Goal: Find specific page/section: Find specific page/section

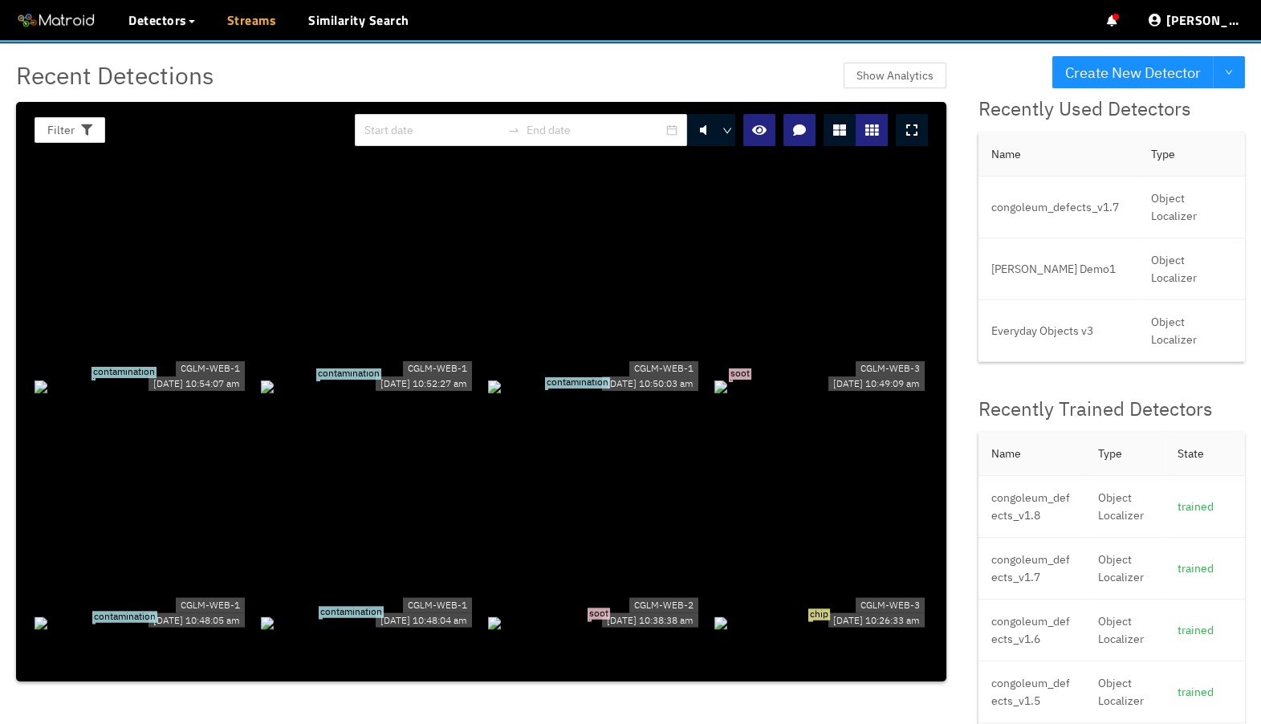
click at [233, 28] on link "Streams" at bounding box center [252, 19] width 50 height 19
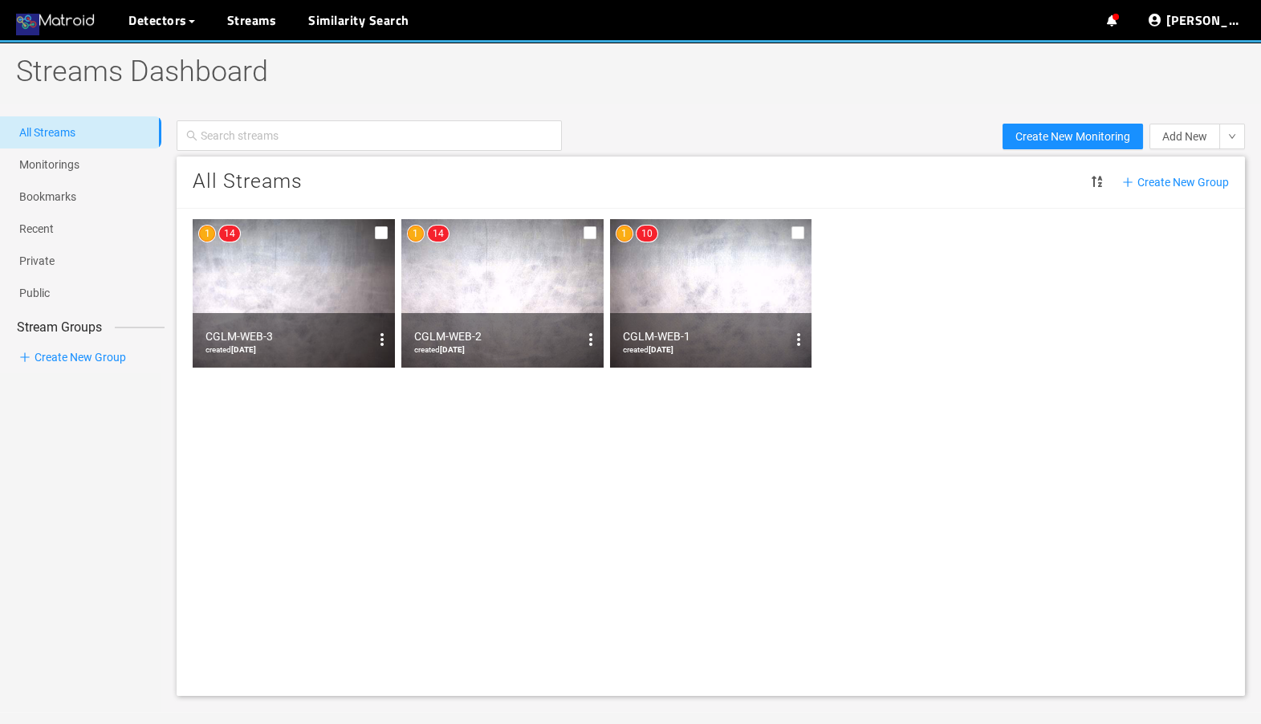
click at [51, 26] on img at bounding box center [56, 21] width 80 height 24
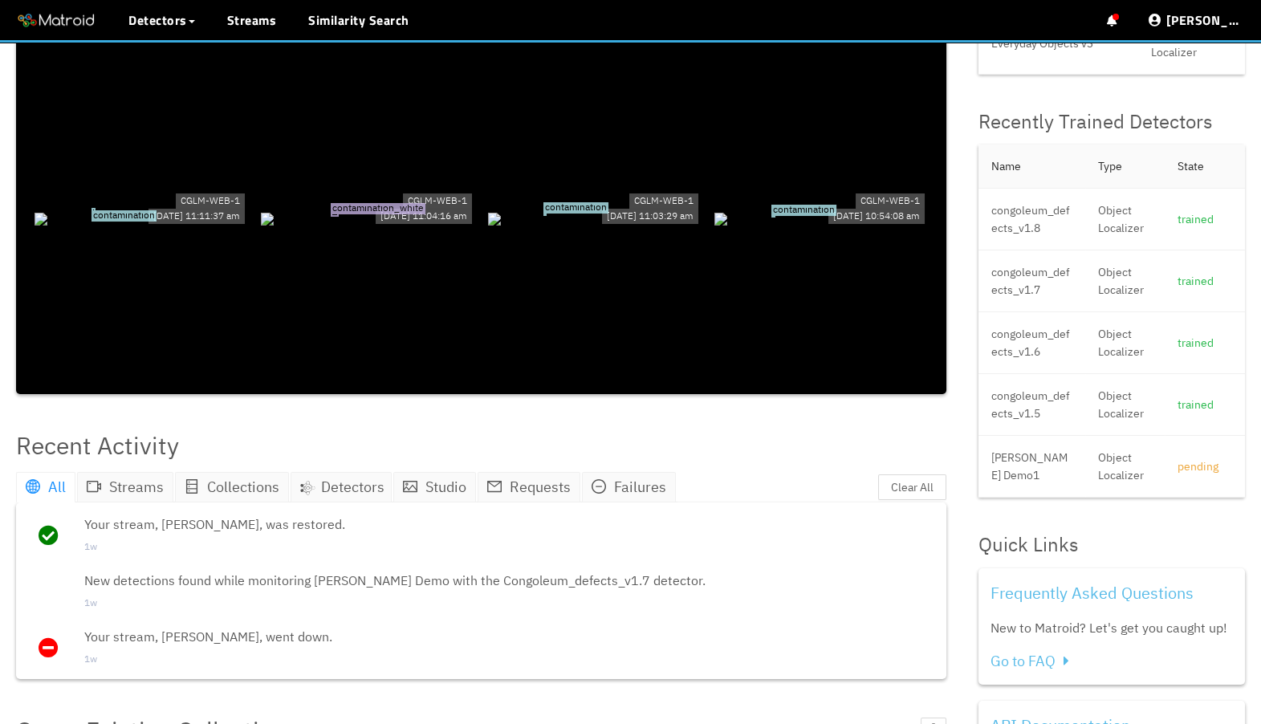
click at [364, 209] on div "contamination_white" at bounding box center [367, 218] width 213 height 18
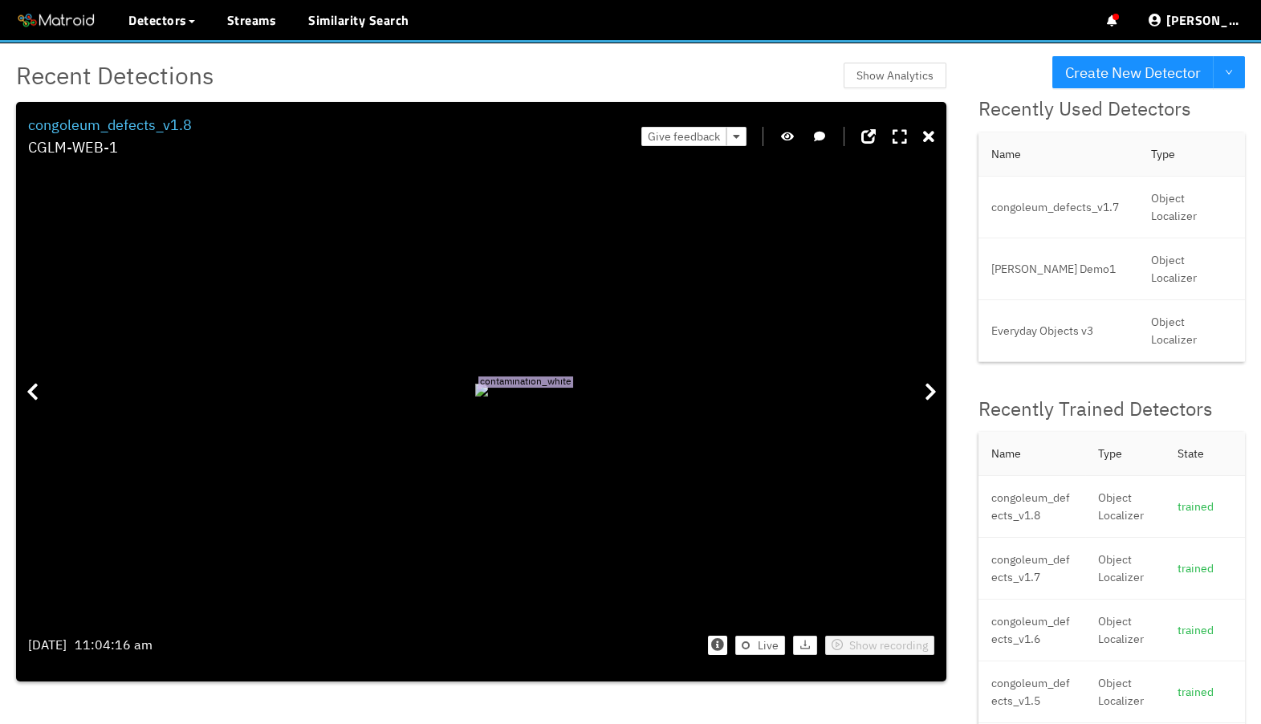
click at [937, 134] on div "Filter 0 congoleum_defects_v1.8 CGLM-WEB-1 Give feedback contamination_white [D…" at bounding box center [481, 391] width 930 height 579
click at [932, 137] on icon at bounding box center [928, 137] width 11 height 16
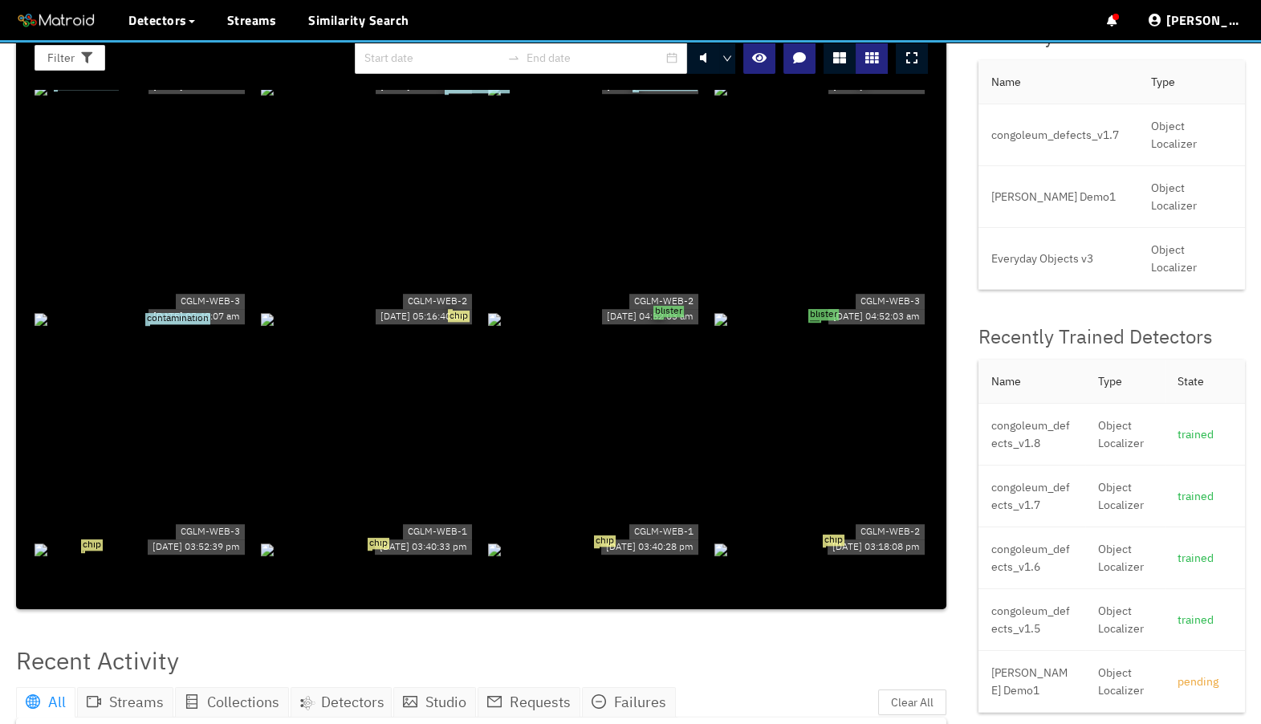
scroll to position [2634, 0]
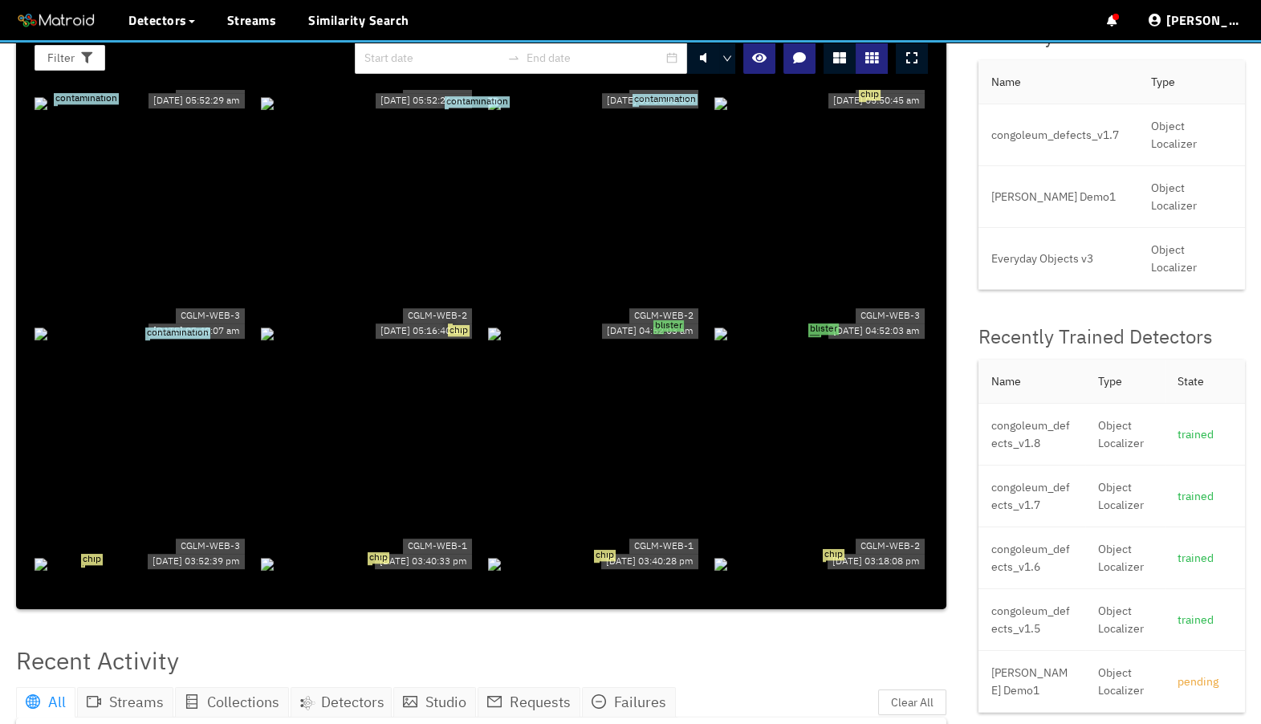
click at [361, 324] on div "chip" at bounding box center [367, 333] width 213 height 18
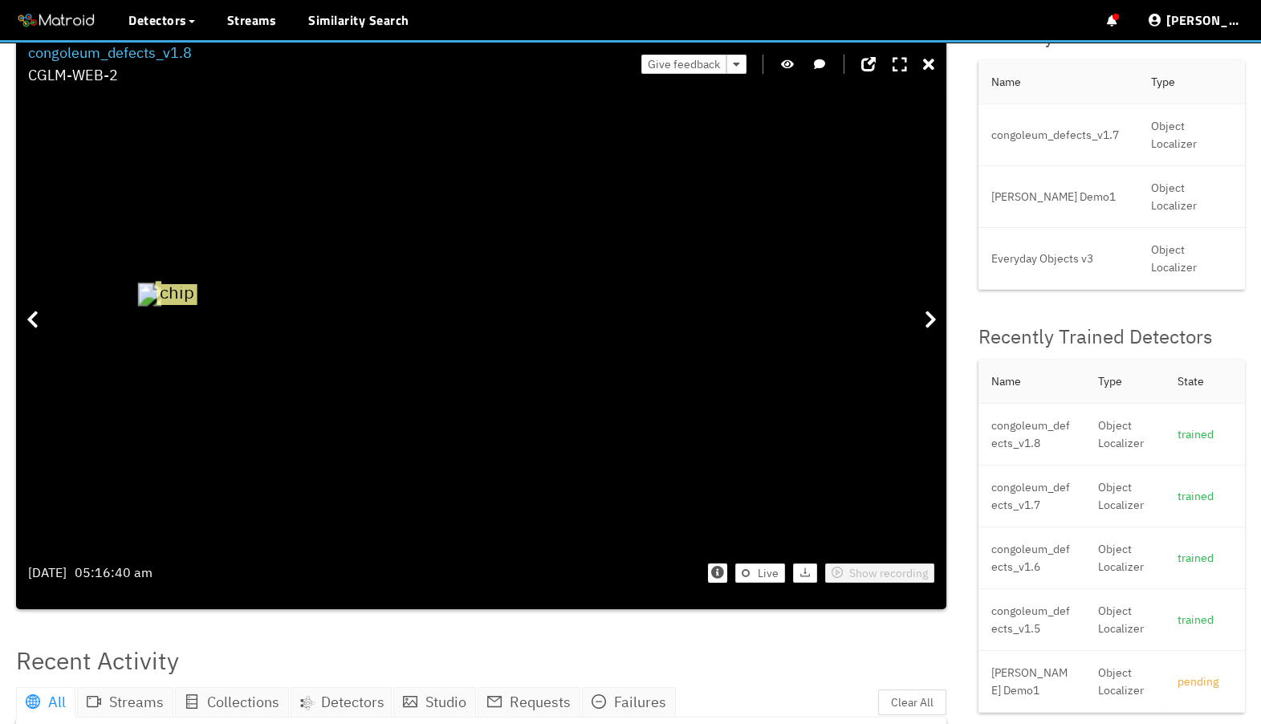
click at [791, 60] on icon "button" at bounding box center [787, 64] width 13 height 11
click at [791, 60] on icon "button" at bounding box center [787, 64] width 14 height 11
click at [928, 67] on icon at bounding box center [928, 65] width 11 height 16
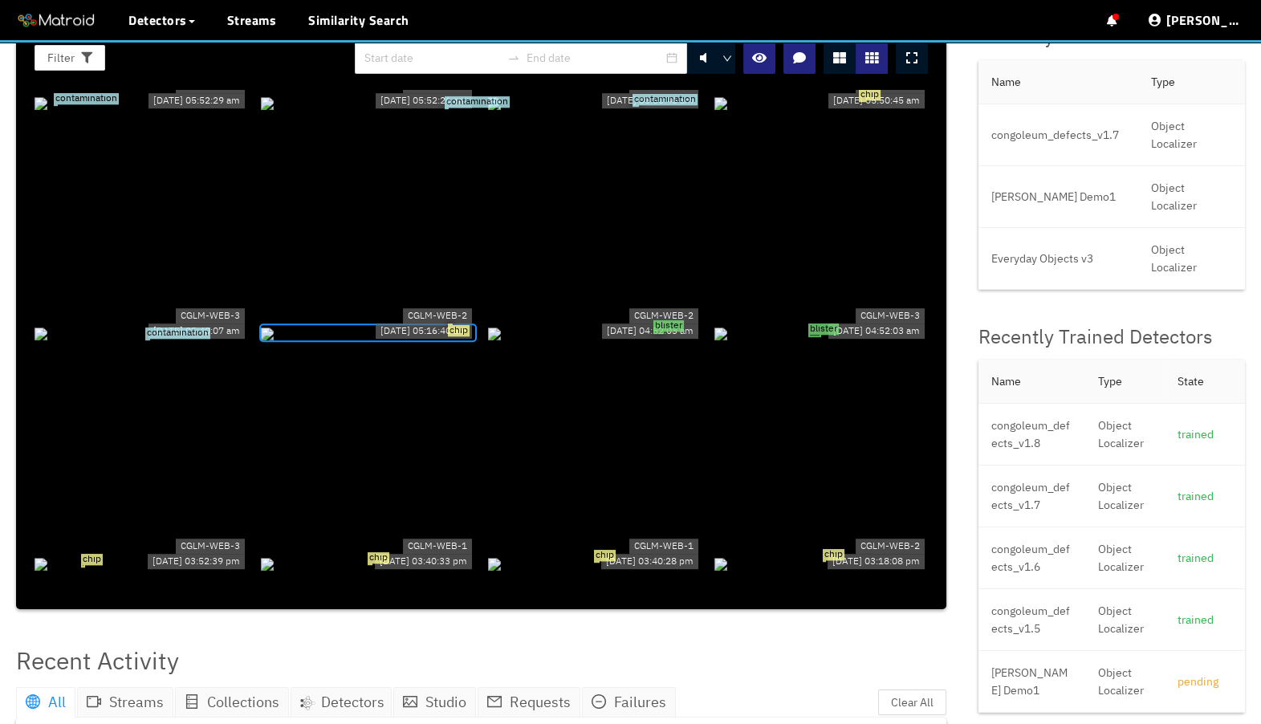
click at [118, 342] on div "contamination" at bounding box center [141, 333] width 213 height 18
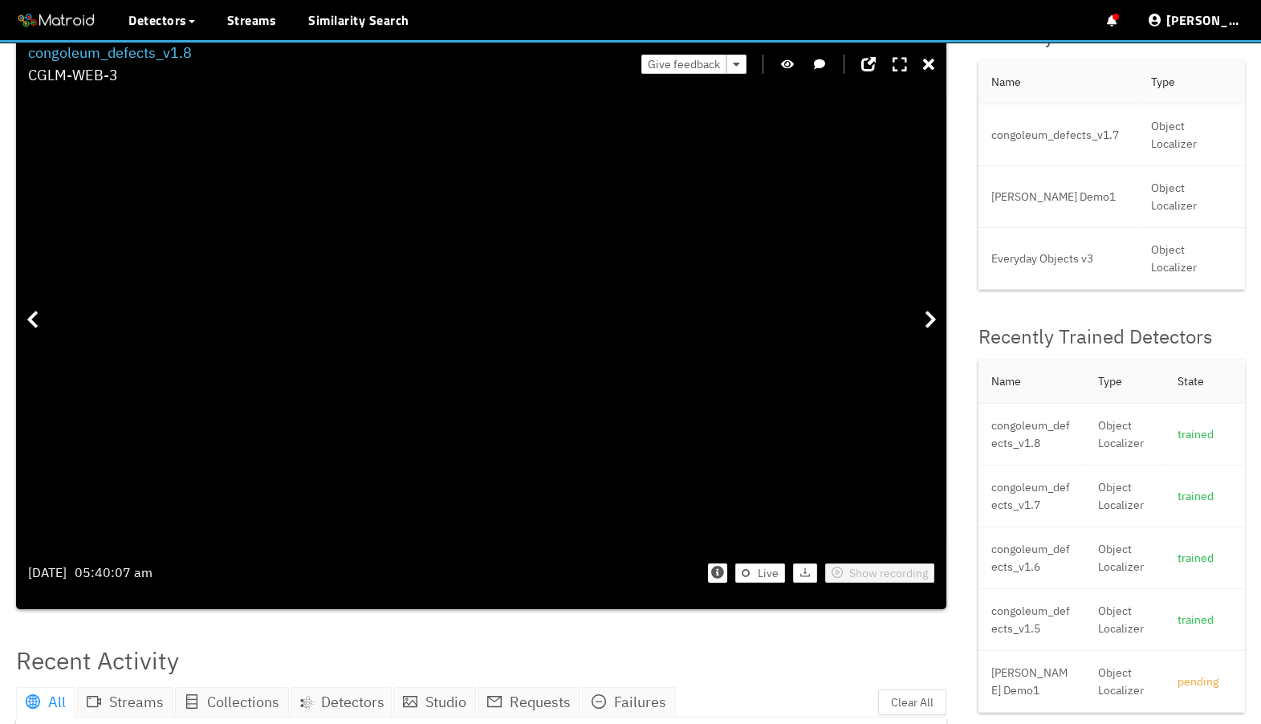
click at [792, 68] on icon "button" at bounding box center [787, 64] width 13 height 11
click at [792, 68] on icon "button" at bounding box center [787, 64] width 14 height 11
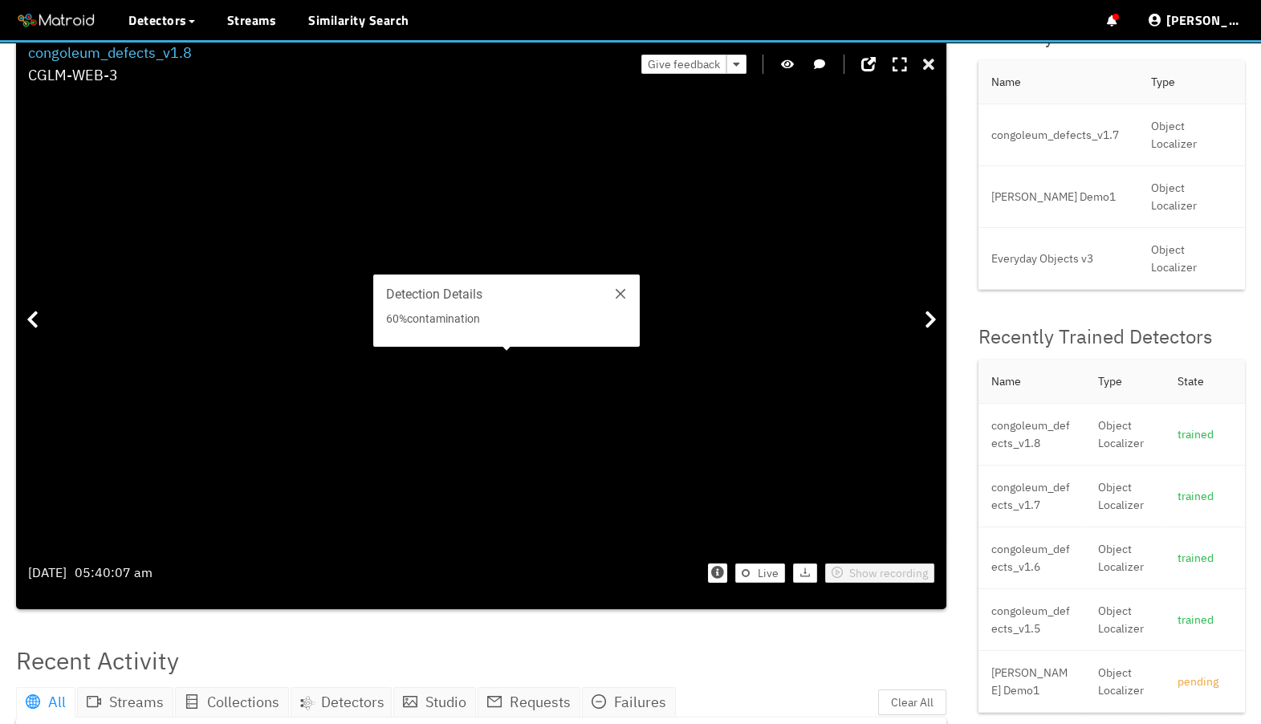
click at [933, 69] on icon at bounding box center [928, 65] width 11 height 16
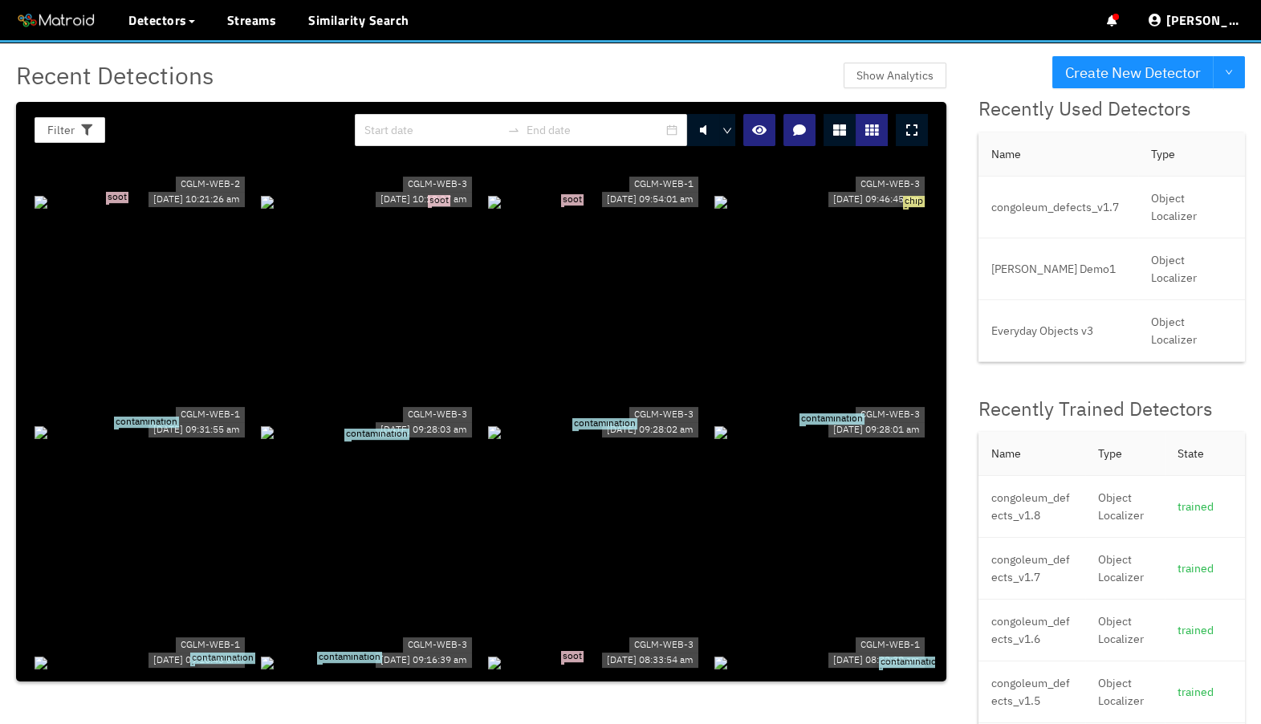
scroll to position [0, 0]
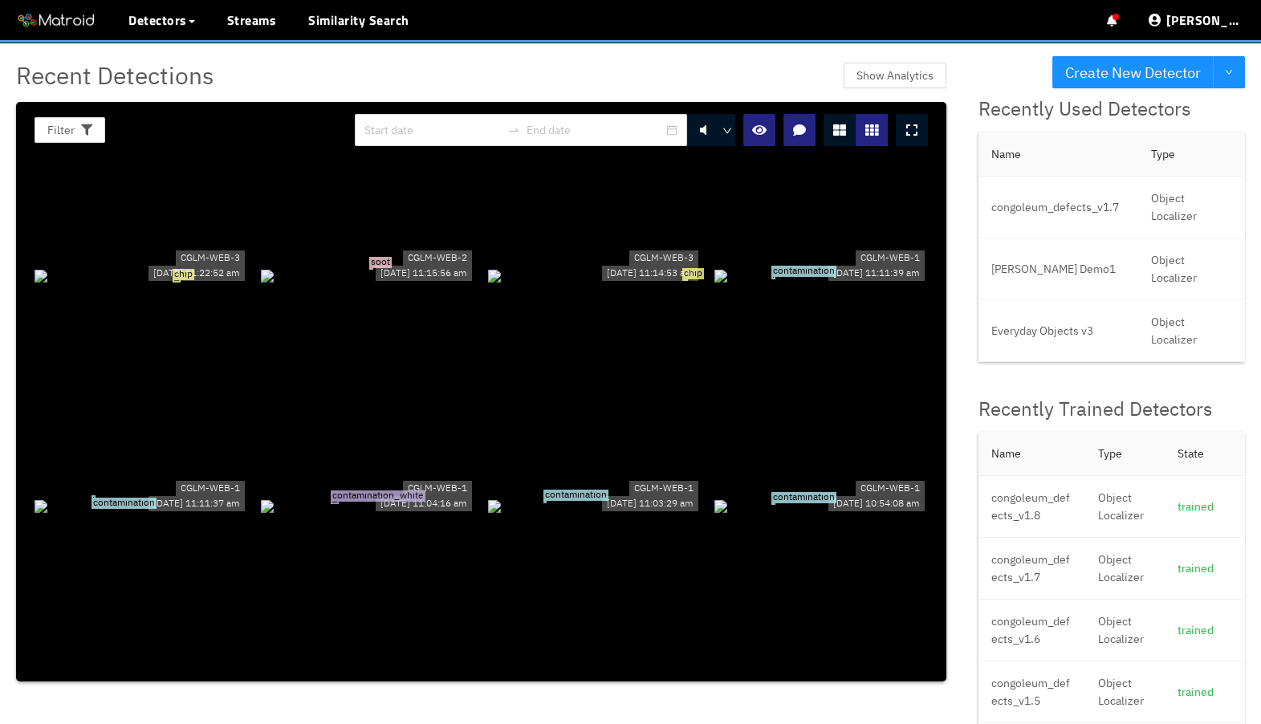
click at [916, 128] on icon at bounding box center [911, 130] width 11 height 13
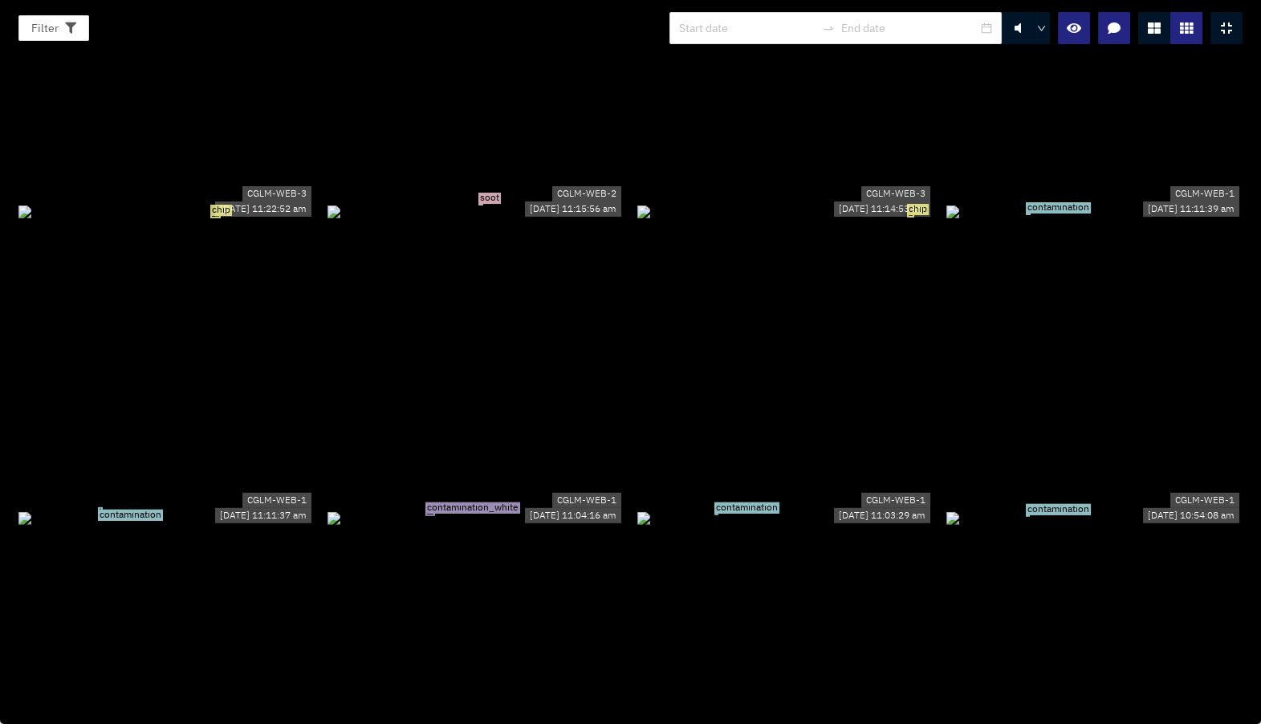
click at [1226, 35] on div at bounding box center [1226, 28] width 32 height 32
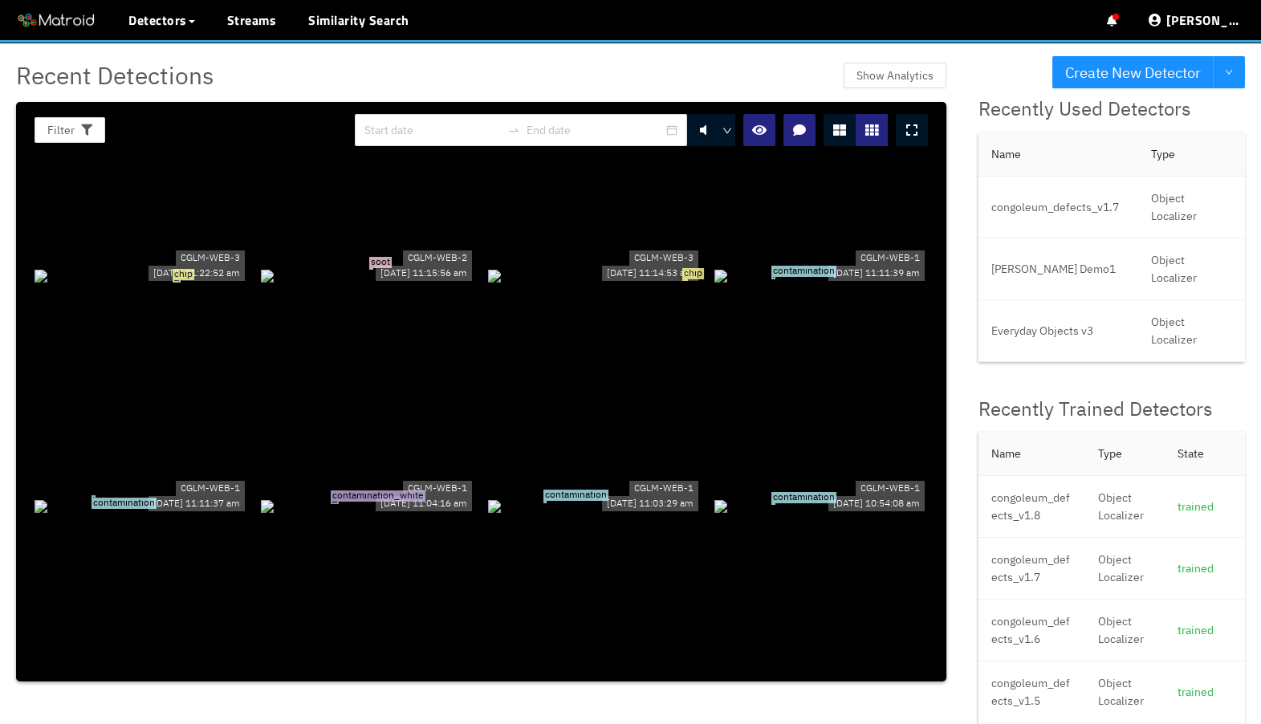
click at [65, 497] on div "contamination" at bounding box center [141, 506] width 213 height 18
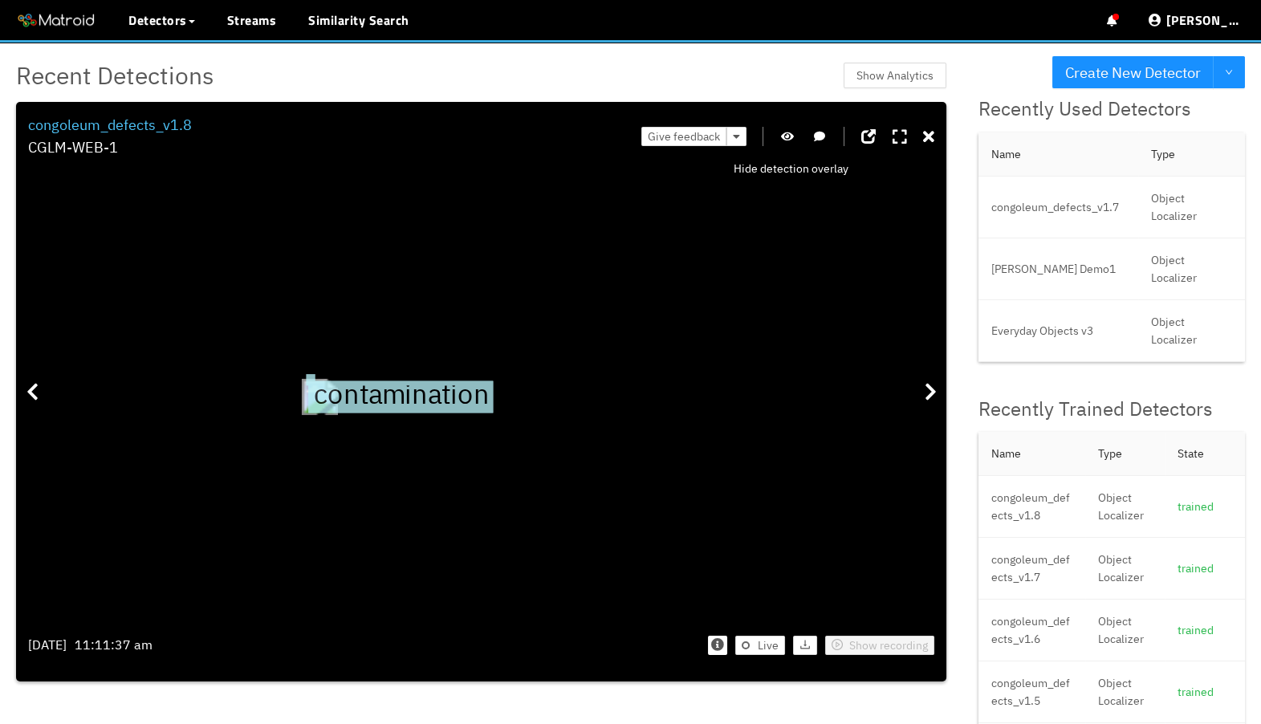
click at [791, 138] on icon "button" at bounding box center [787, 136] width 13 height 11
click at [787, 139] on icon "button" at bounding box center [787, 136] width 14 height 11
click at [926, 135] on icon at bounding box center [928, 137] width 11 height 16
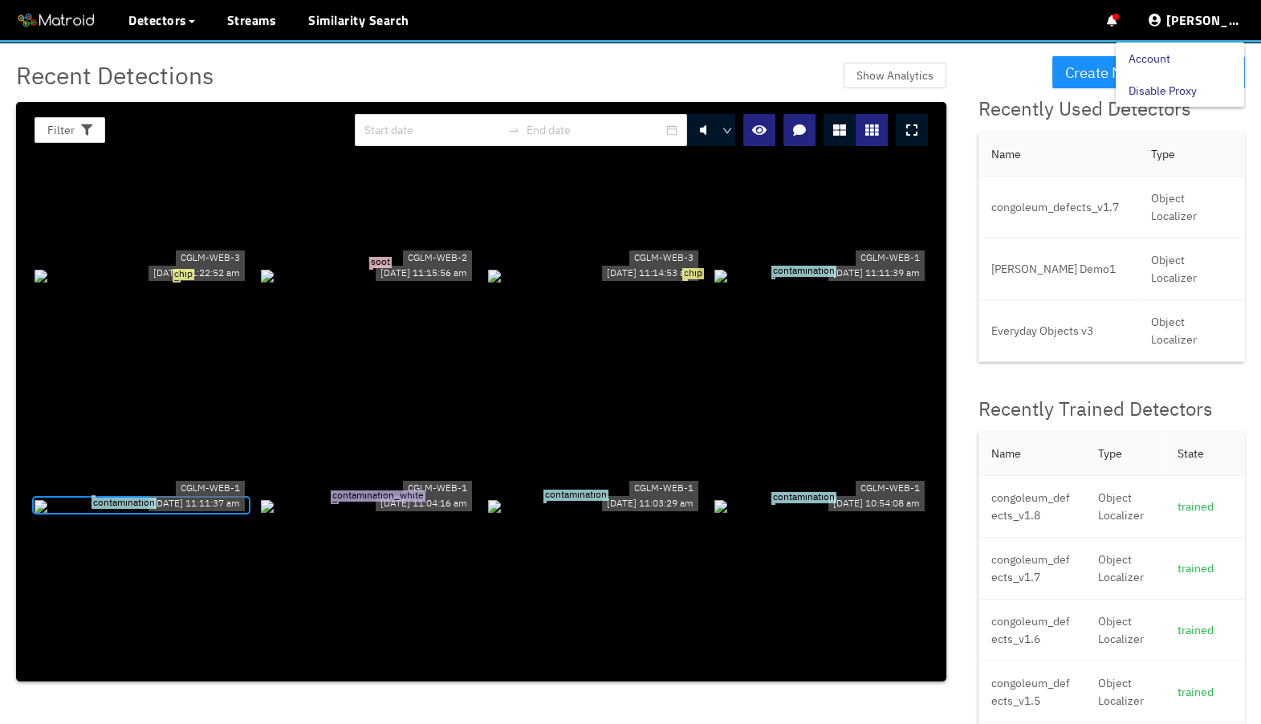
click at [1173, 97] on link "Disable Proxy" at bounding box center [1162, 91] width 68 height 32
